Goal: Manage account settings

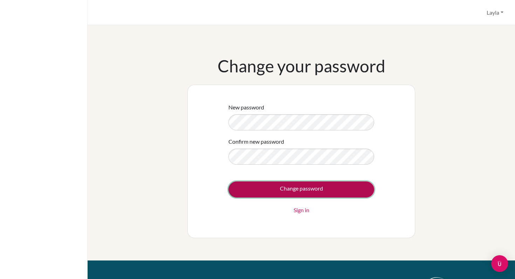
click at [256, 187] on input "Change password" at bounding box center [301, 190] width 146 height 16
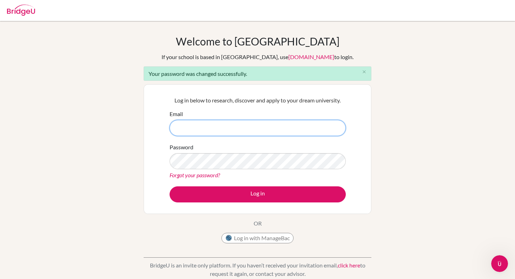
type input "lchaouni@cas.ac.ma"
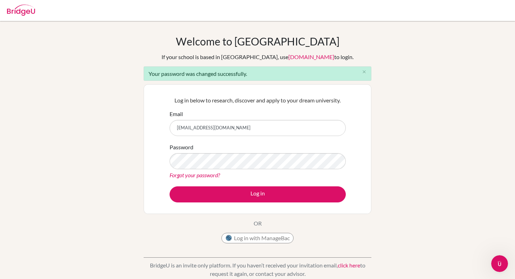
click at [25, 11] on img at bounding box center [21, 10] width 28 height 11
